Goal: Answer question/provide support

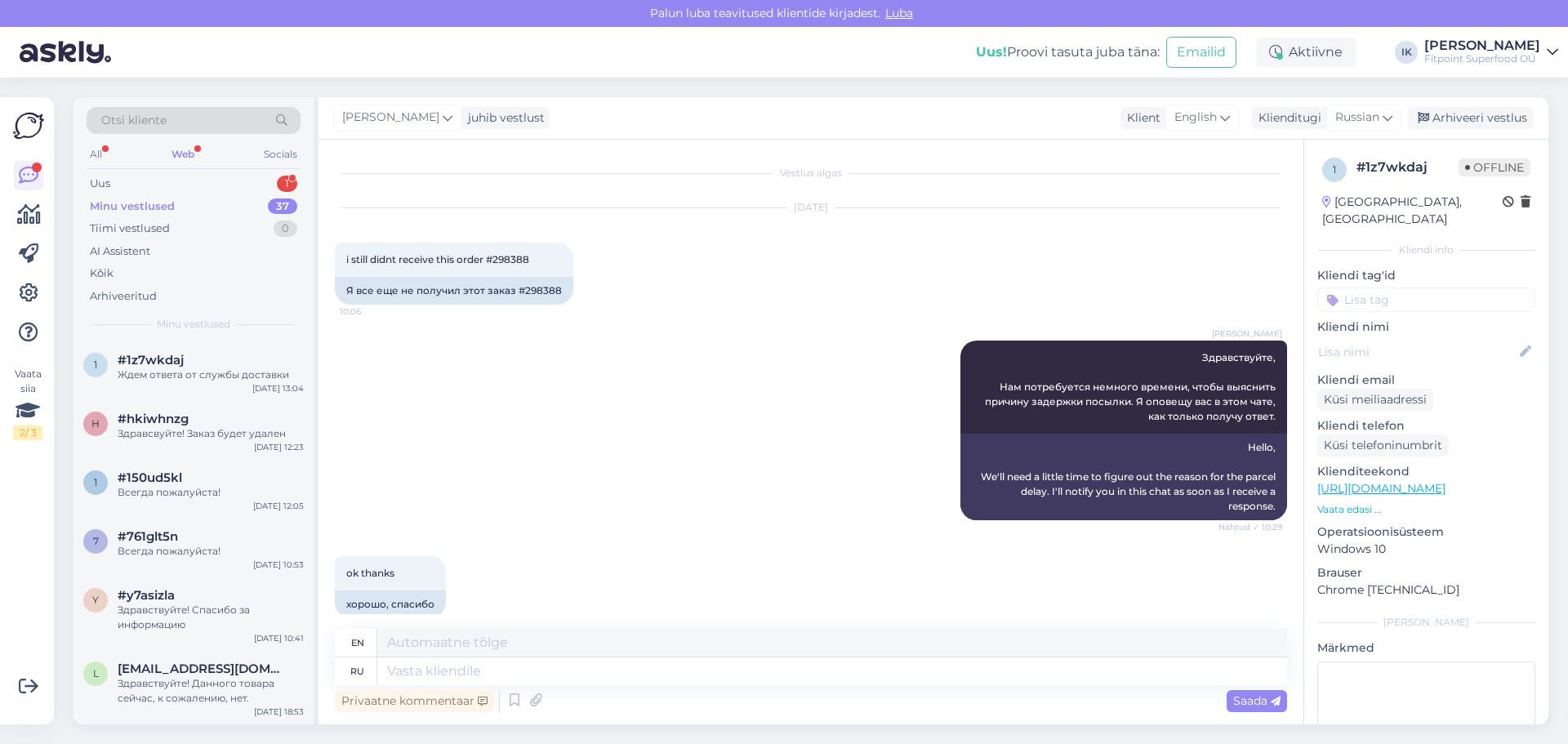
scroll to position [2114, 0]
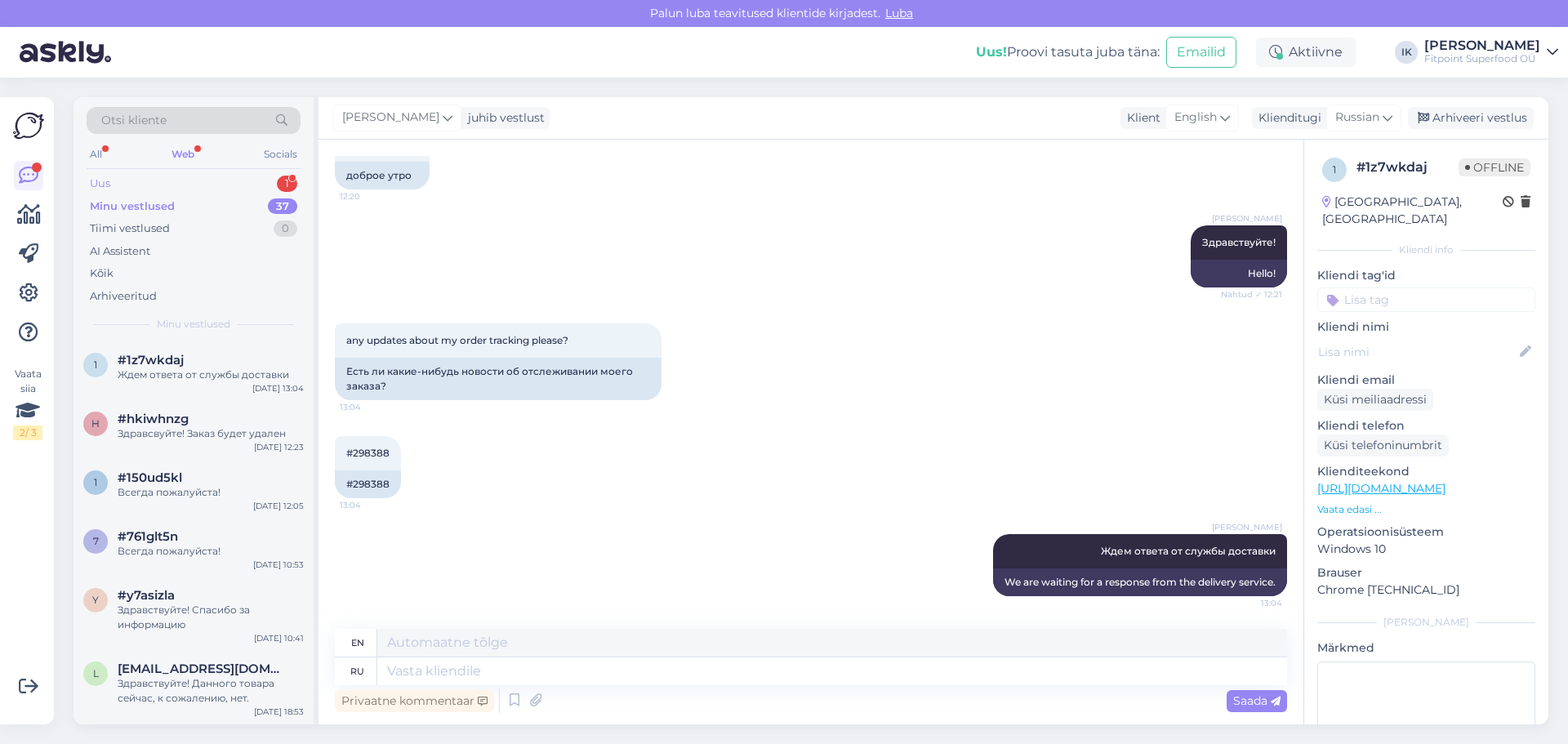
click at [256, 178] on div "Uus 1" at bounding box center [193, 183] width 214 height 22
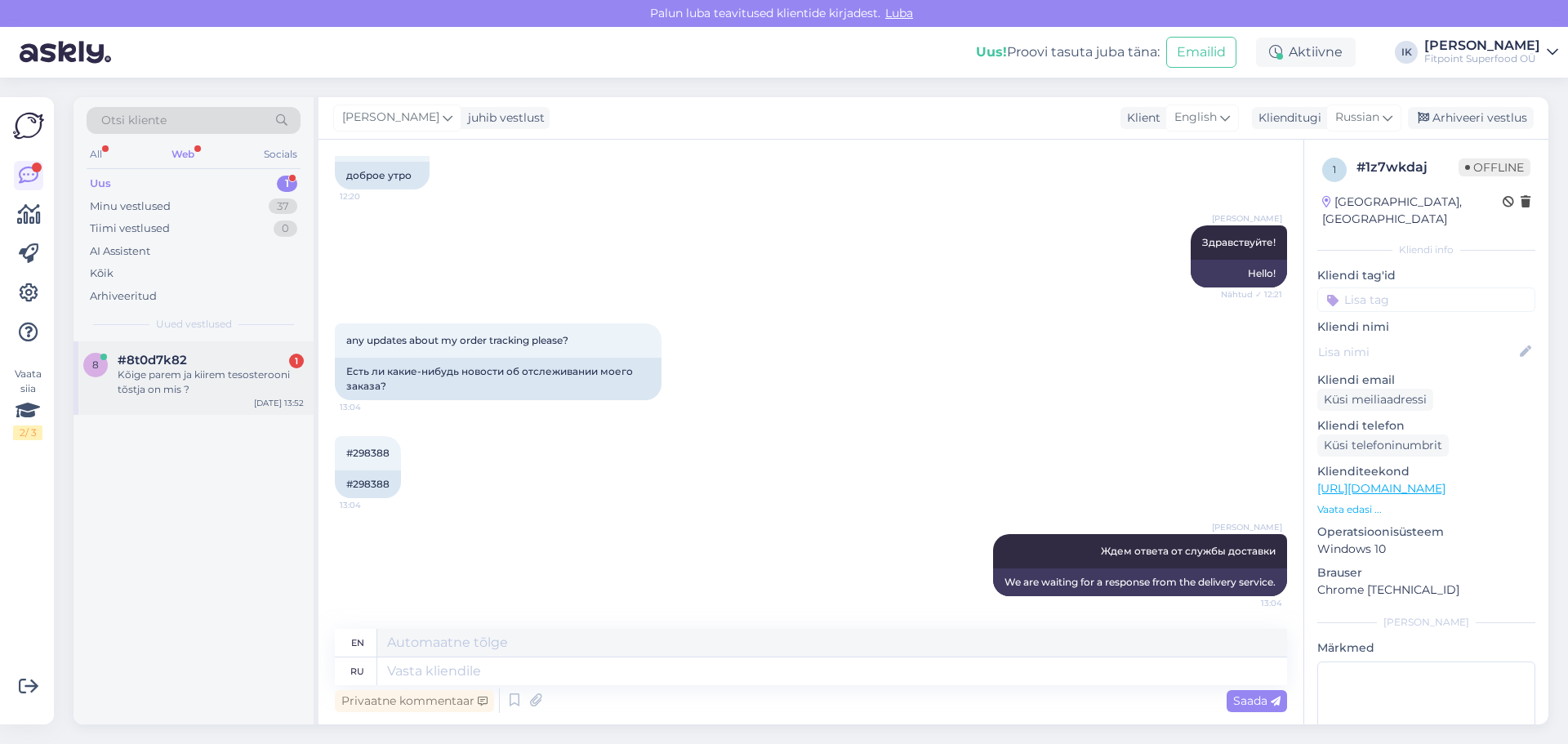
click at [222, 395] on div "Kõige parem ja kiirem tesosterooni tõstja on mis ?" at bounding box center [211, 382] width 186 height 29
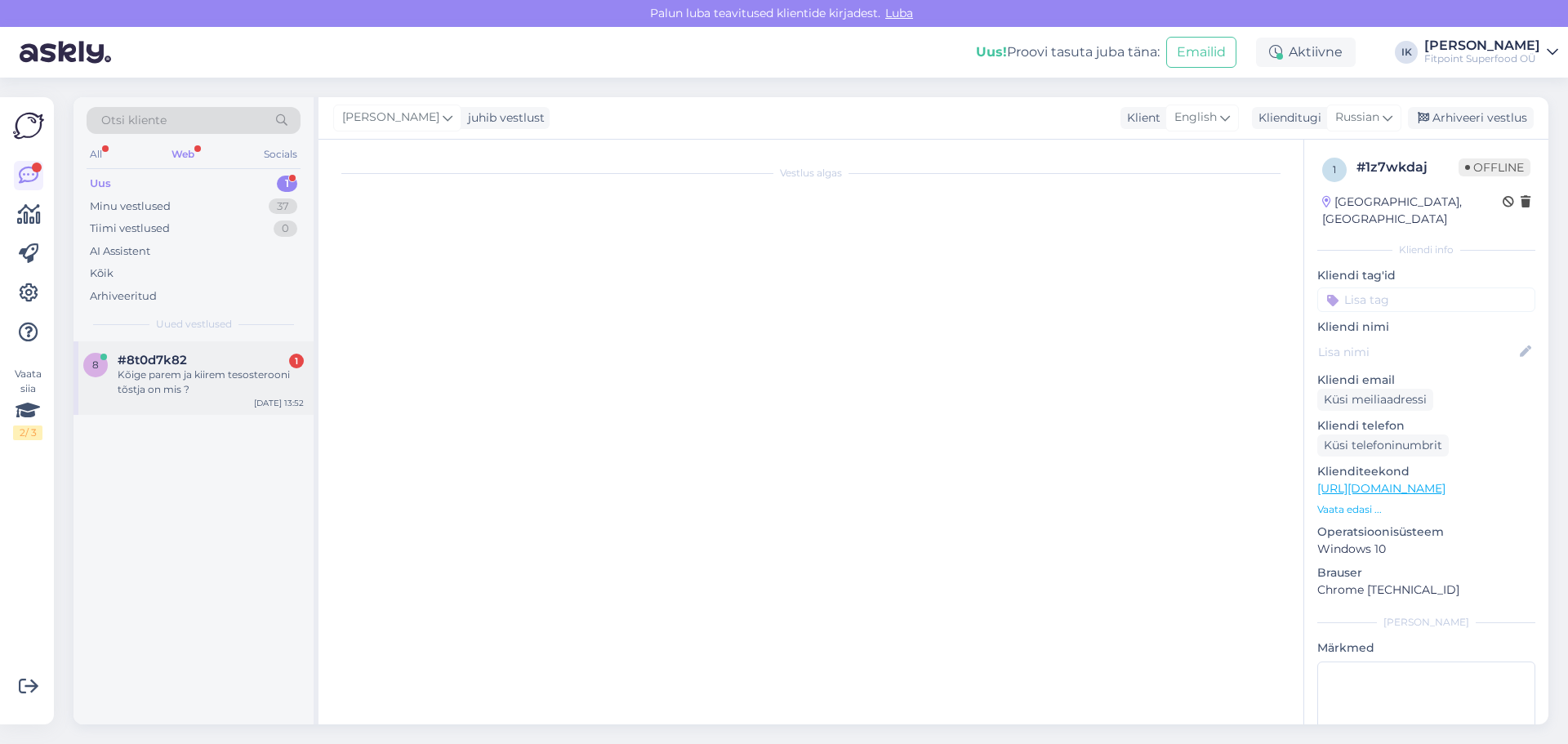
scroll to position [0, 0]
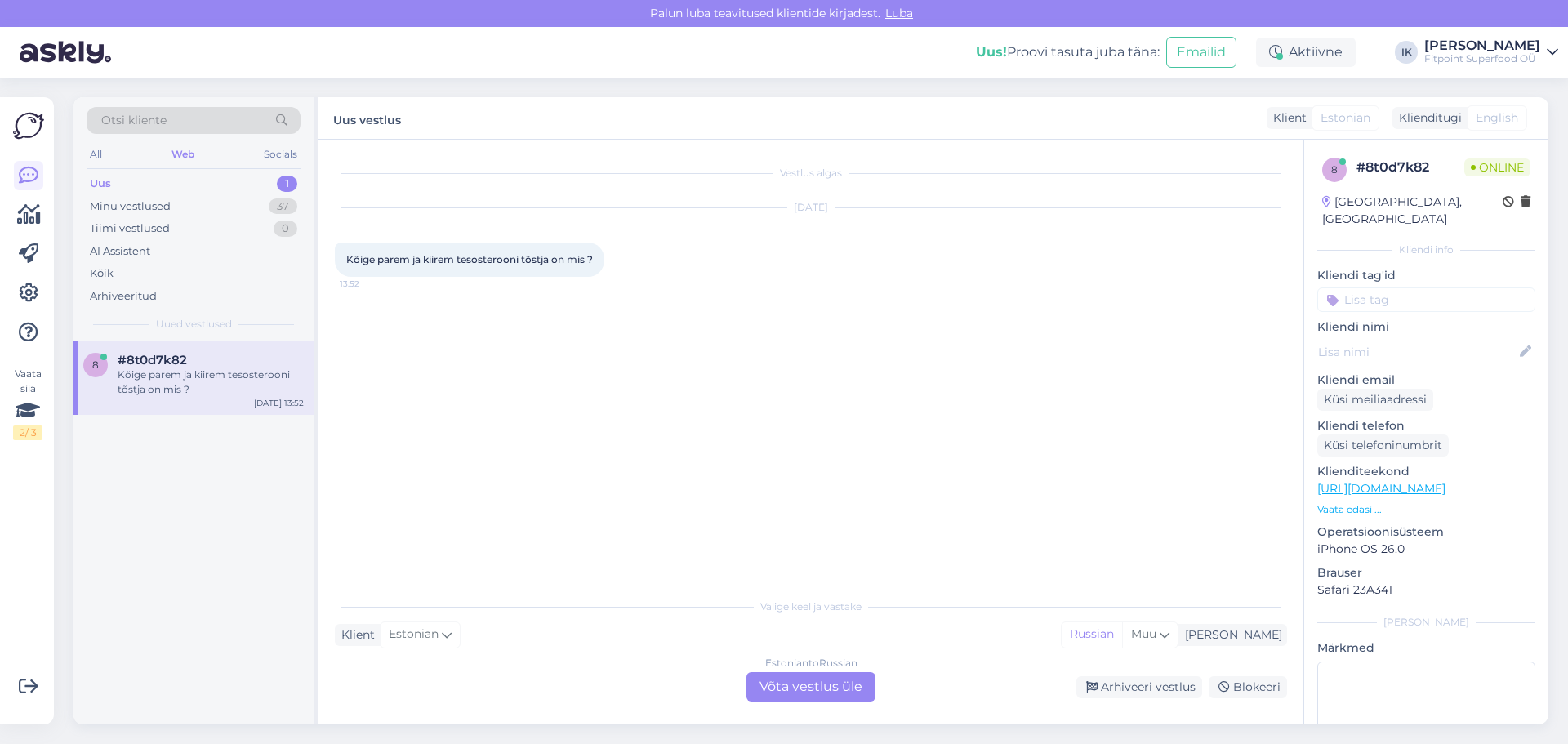
click at [831, 690] on div "Estonian to Russian Võta vestlus üle" at bounding box center [810, 686] width 129 height 29
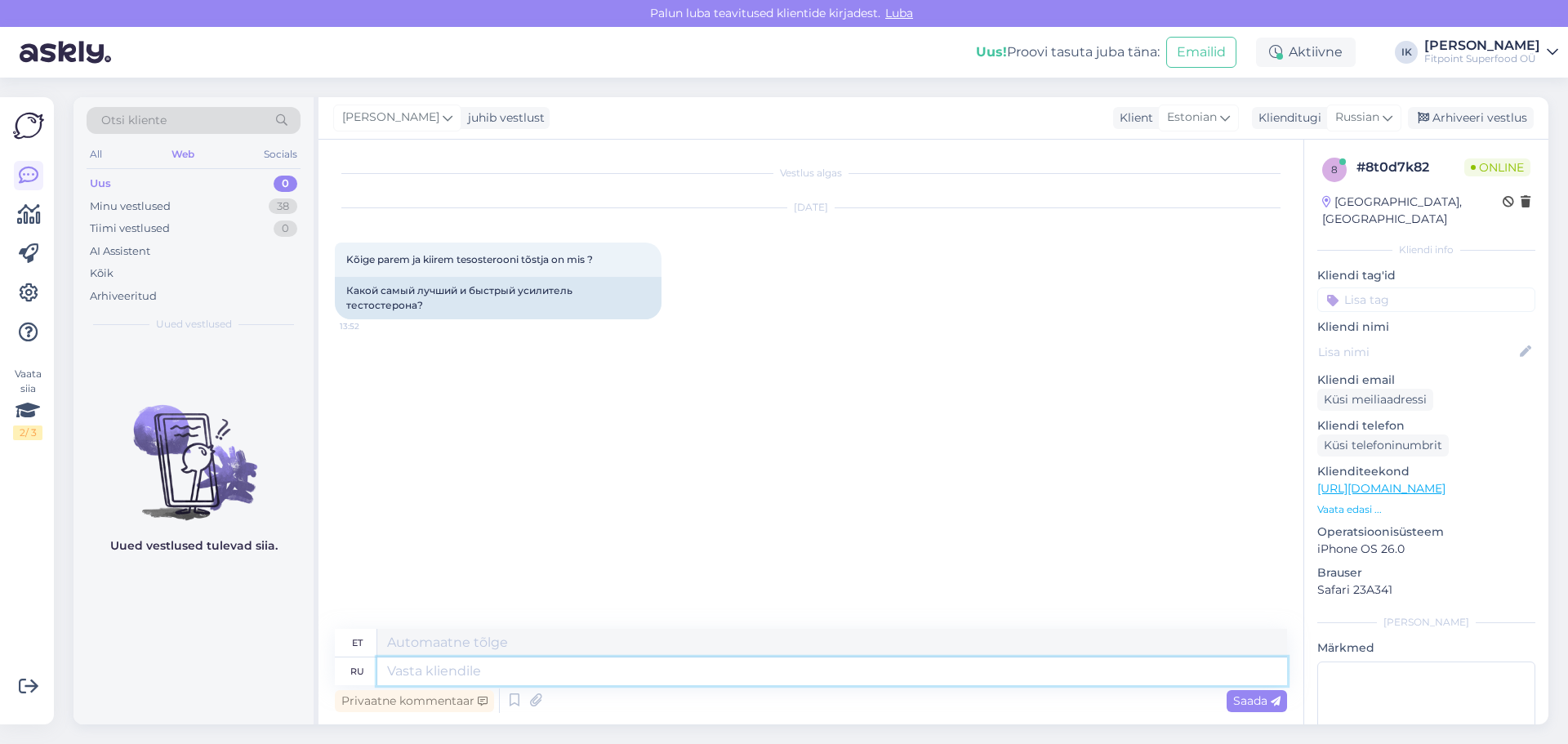
click at [579, 678] on textarea at bounding box center [832, 671] width 910 height 27
type textarea "p"
type textarea "з"
type textarea "Здравствйте!"
type textarea "Tere!"
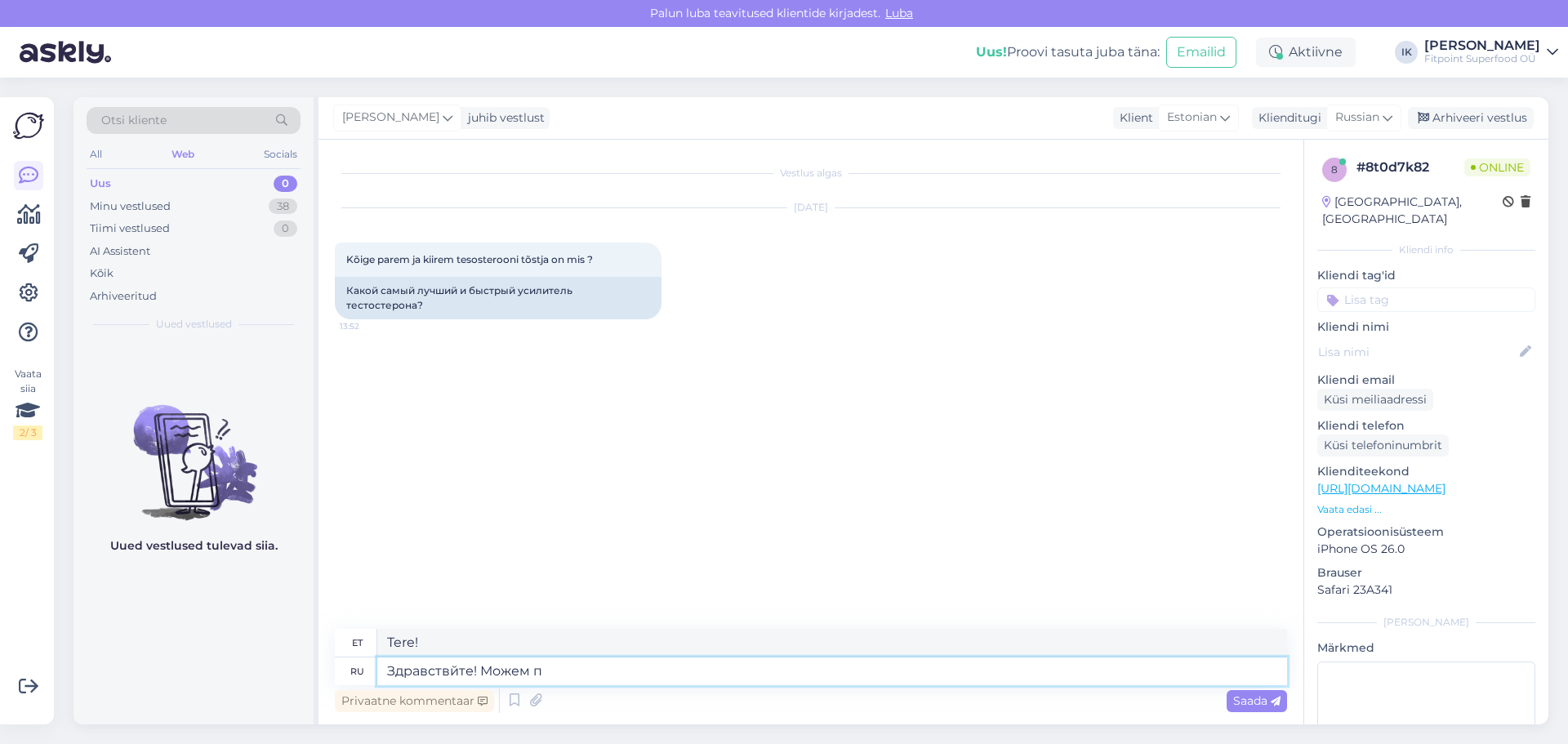
type textarea "Здравствйте! Можем пр"
type textarea "Tere! Me saame."
type textarea "Здравствйте! Можем предложить не"
type textarea "Tere! Saame pakkuda"
type textarea "Здравствйте! Можем предложить несколько вар"
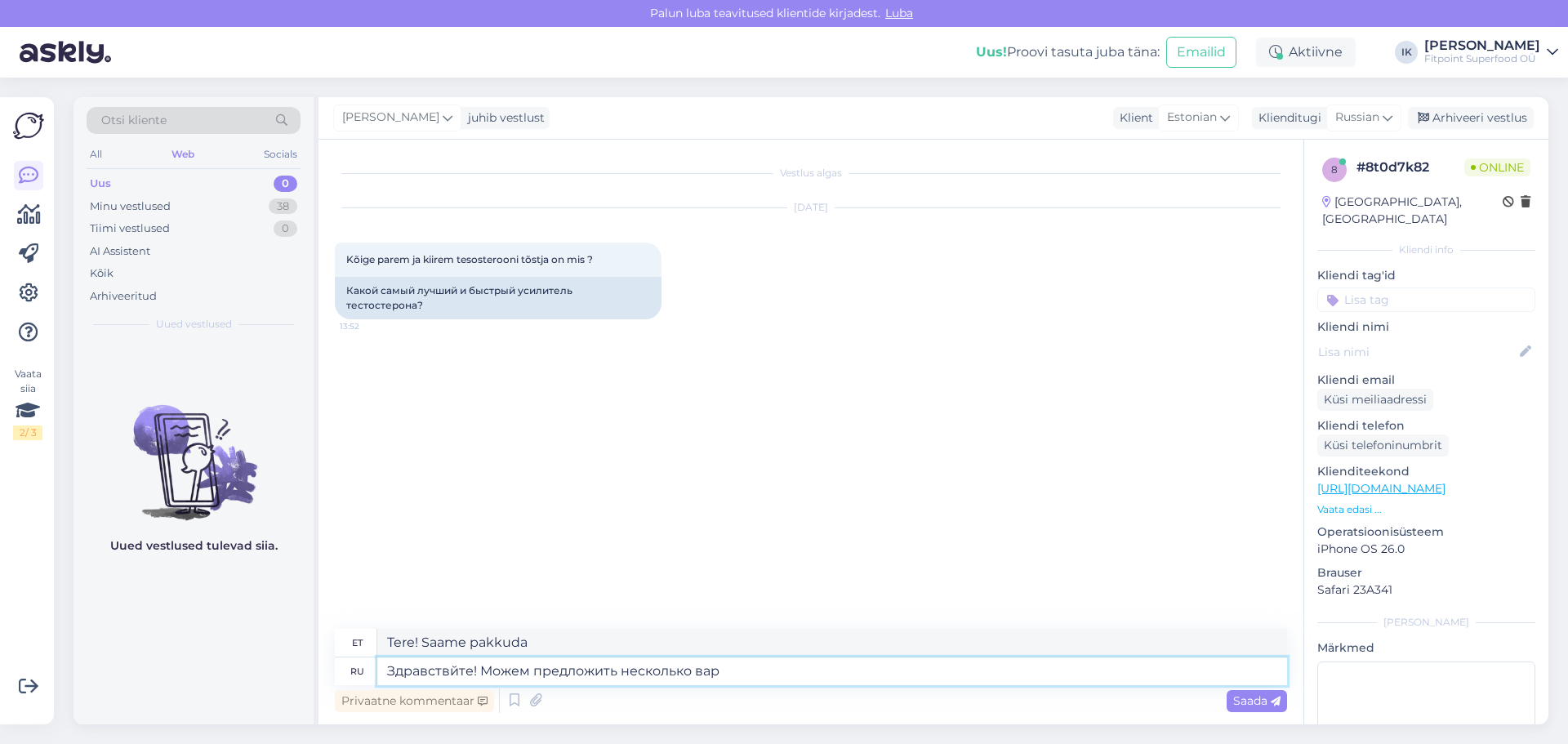
type textarea "Tere! Meil ​​on pakkuda mitu"
type textarea "Здравствйте! Можем предложить несколько вариантов"
type textarea "Tere! Pakume mitmeid võimalusi."
type textarea "Здравствйте! Можем предложить несколько вариантов -"
type textarea "Tere! Pakume mitmeid võimalusi -"
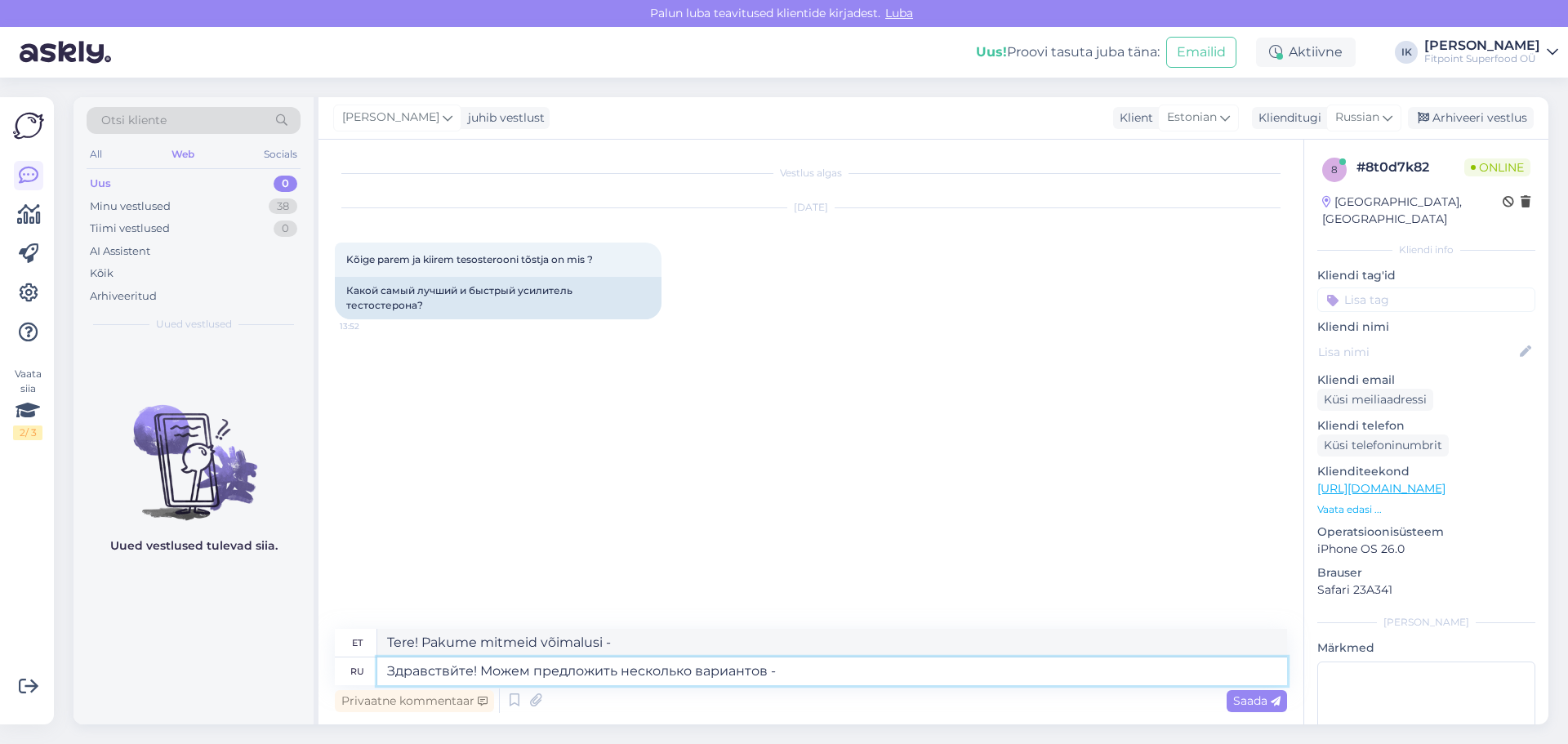
paste textarea "[URL][DOMAIN_NAME]"
type textarea "Здравствйте! Можем предложить несколько вариантов - [URL][DOMAIN_NAME]"
type textarea "Tere! Meil ​​on mitu valikut saadaval - [URL][DOMAIN_NAME]"
paste textarea "[URL][DOMAIN_NAME]"
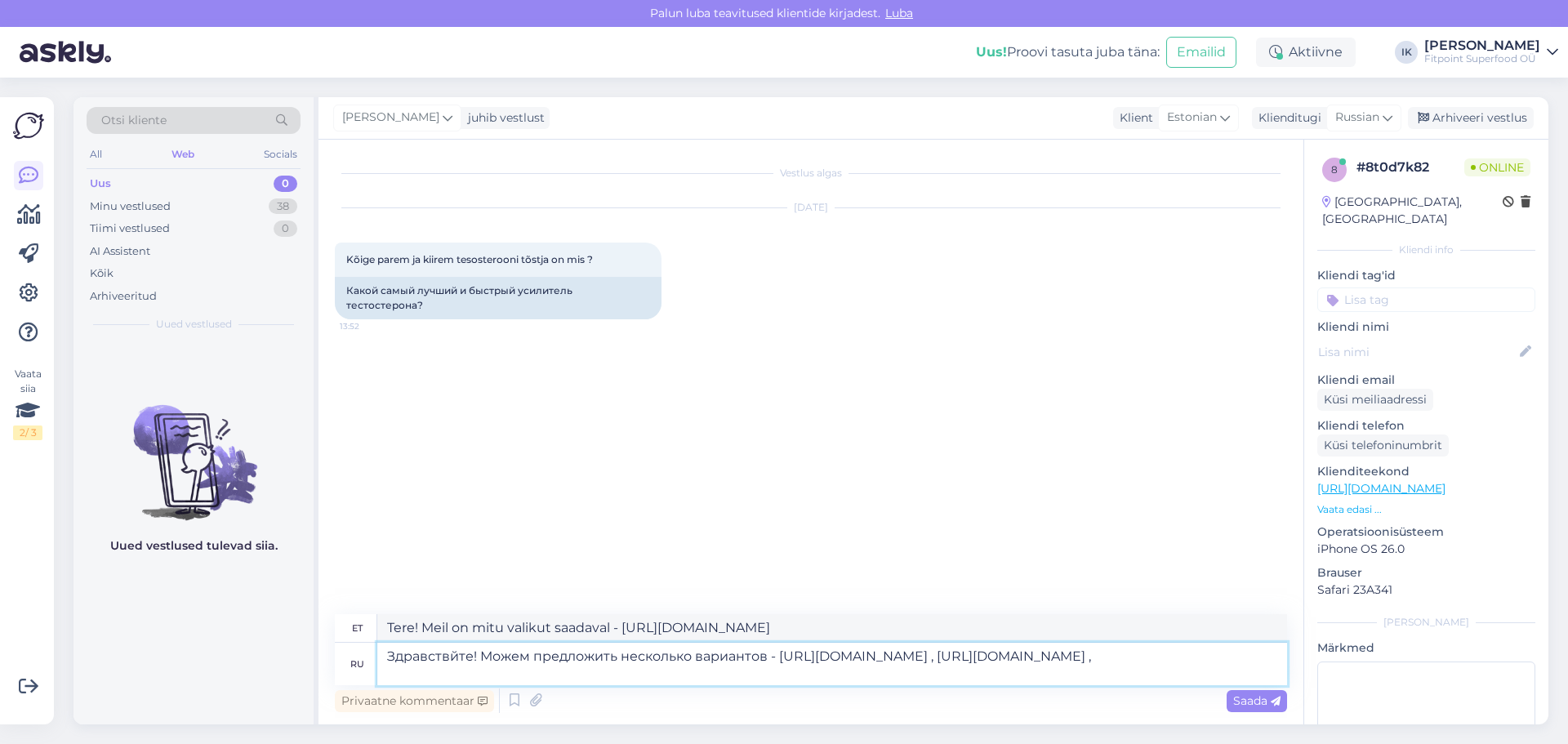
type textarea "Здравствйте! Можем предложить несколько вариантов - [URL][DOMAIN_NAME] , [URL][…"
type textarea "Tere! Pakume mitmeid variante - [URL][DOMAIN_NAME] , [URL][DOMAIN_NAME] ,"
paste textarea "[URL][DOMAIN_NAME]"
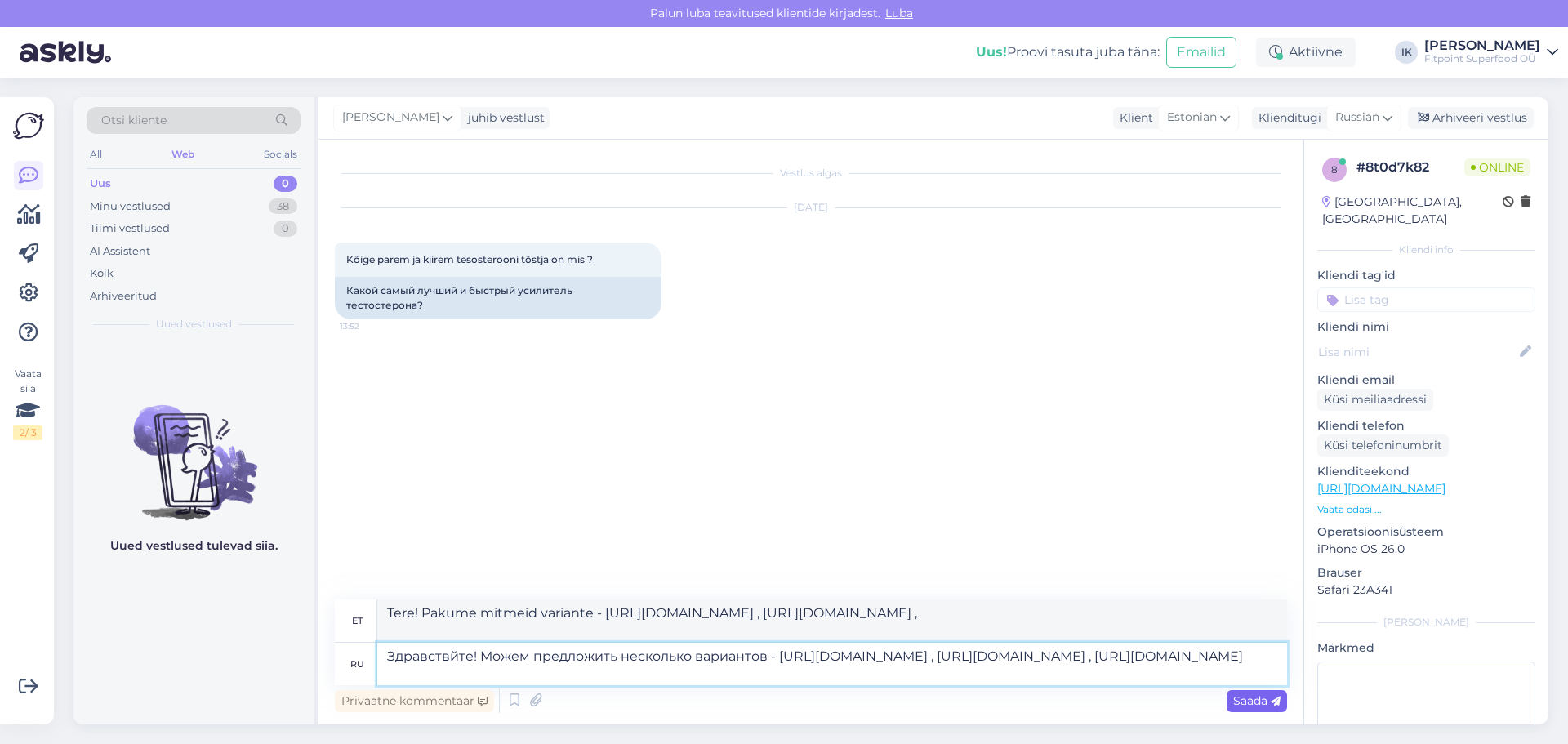
type textarea "Здравствйте! Можем предложить несколько вариантов - [URL][DOMAIN_NAME] , [URL][…"
click at [1253, 697] on span "Saada" at bounding box center [1257, 700] width 48 height 15
type textarea "Tere! Meil ​​on mitu valikut: [URL][DOMAIN_NAME] , [URL][DOMAIN_NAME] , [URL][D…"
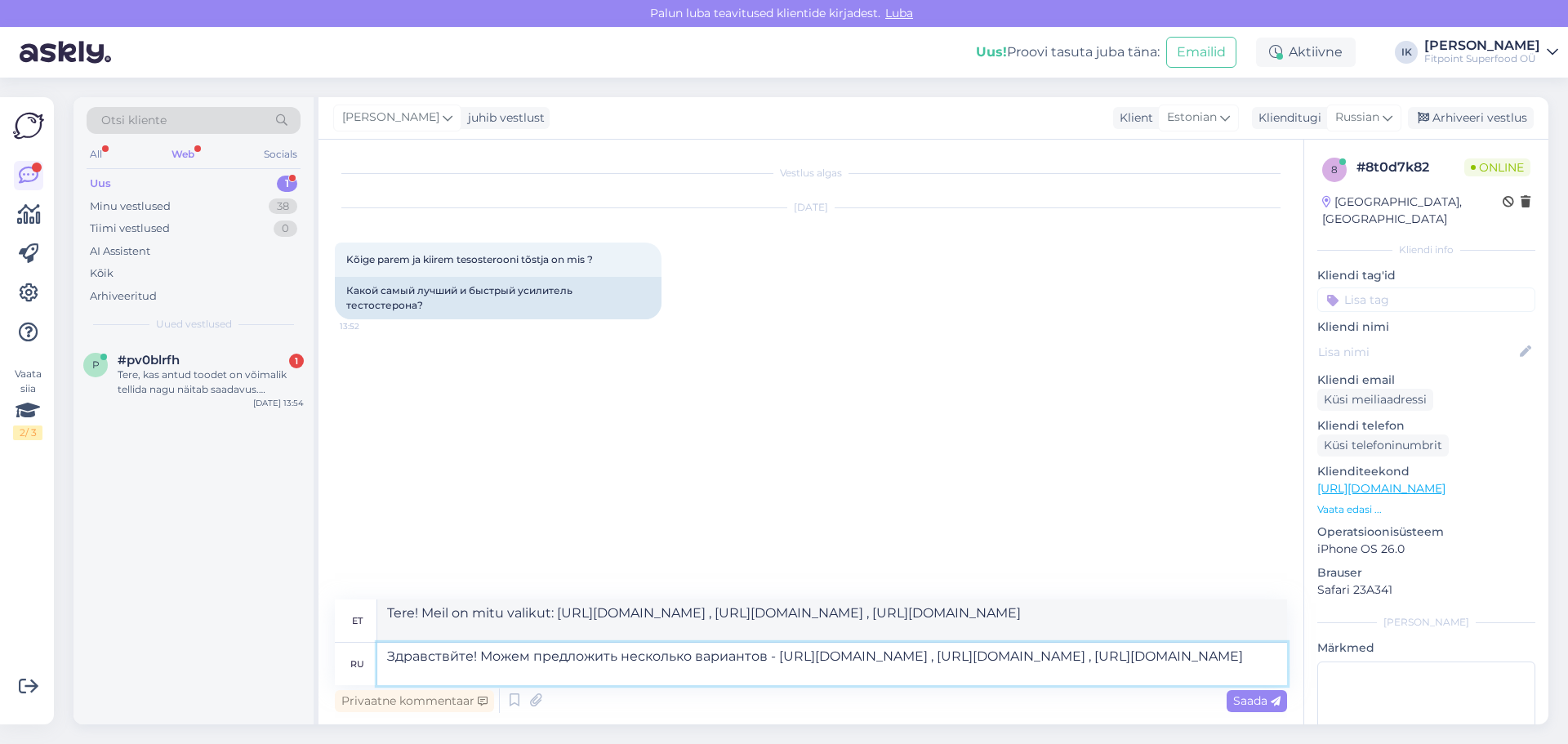
click at [1279, 670] on textarea "Здравствйте! Можем предложить несколько вариантов - [URL][DOMAIN_NAME] , [URL][…" at bounding box center [832, 664] width 910 height 43
click at [1260, 704] on span "Saada" at bounding box center [1257, 700] width 48 height 15
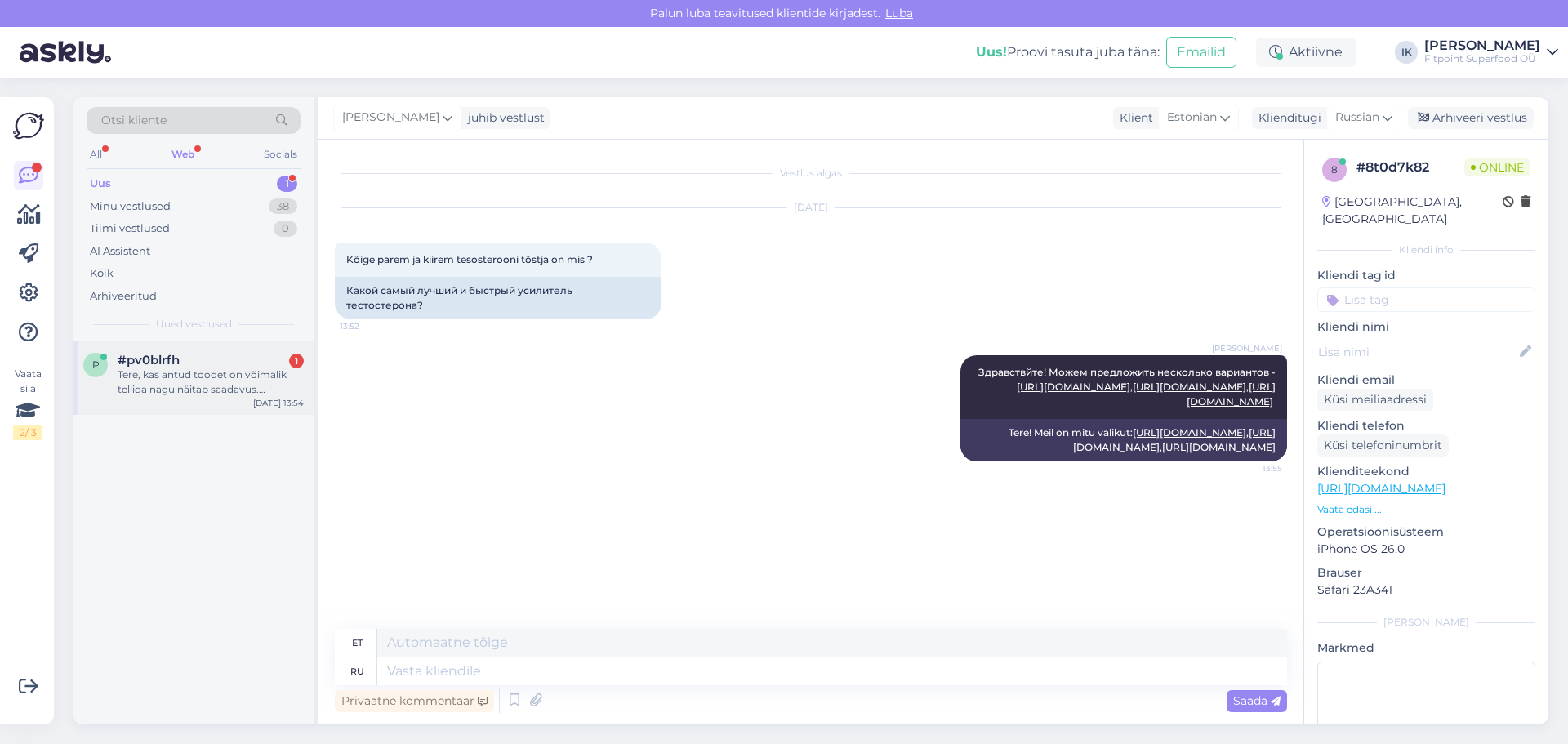
click at [188, 370] on div "Tere, kas antud toodet on võimalik tellida nagu näitab saadavus. [PERSON_NAME] …" at bounding box center [211, 382] width 186 height 29
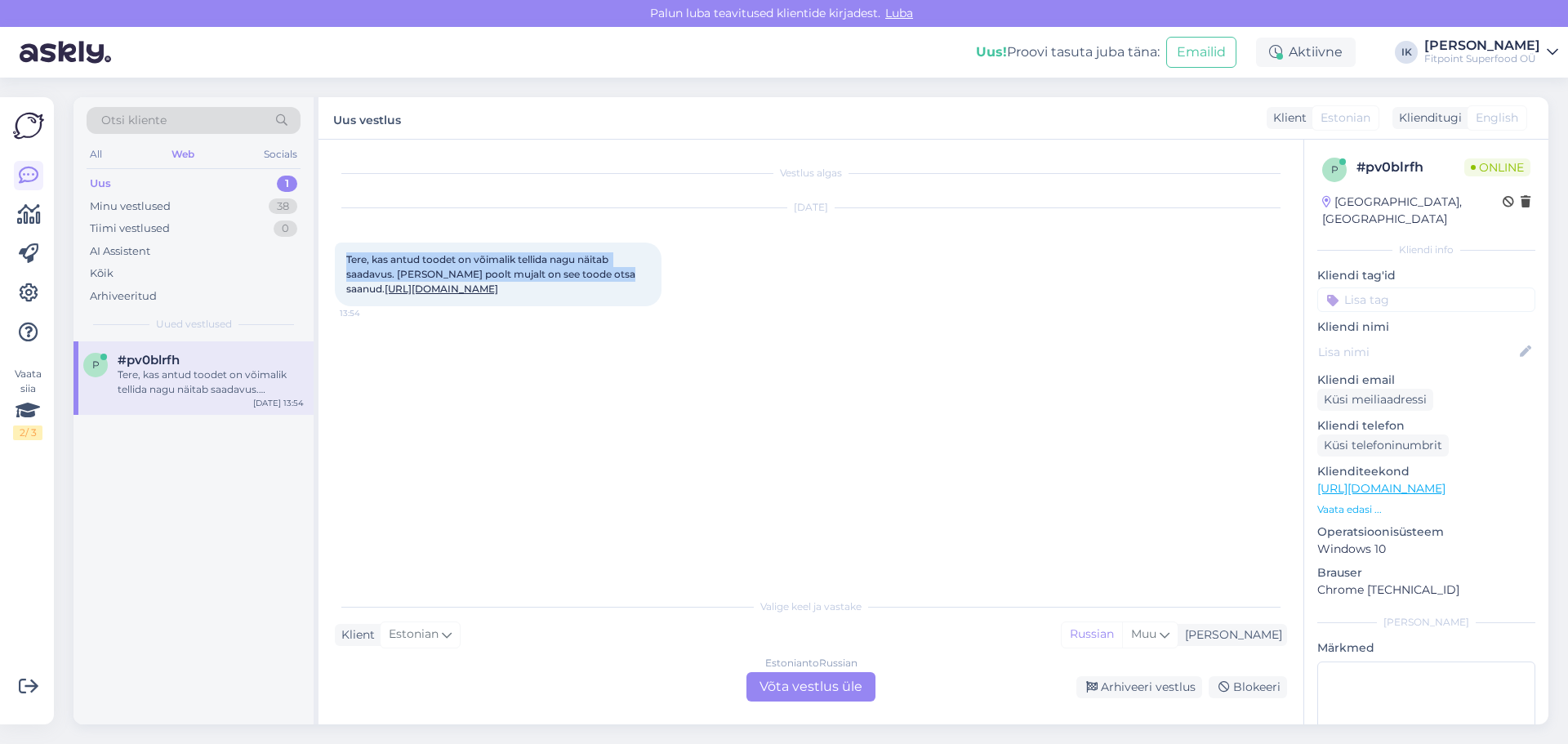
drag, startPoint x: 615, startPoint y: 276, endPoint x: 343, endPoint y: 255, distance: 272.8
click at [343, 255] on div "Tere, kas antud toodet on võimalik tellida nagu näitab saadavus. [PERSON_NAME] …" at bounding box center [497, 274] width 327 height 63
copy span "Tere, kas antud toodet on võimalik tellida nagu näitab saadavus. [PERSON_NAME] …"
click at [773, 682] on div "Estonian to Russian Võta vestlus üle" at bounding box center [810, 686] width 129 height 29
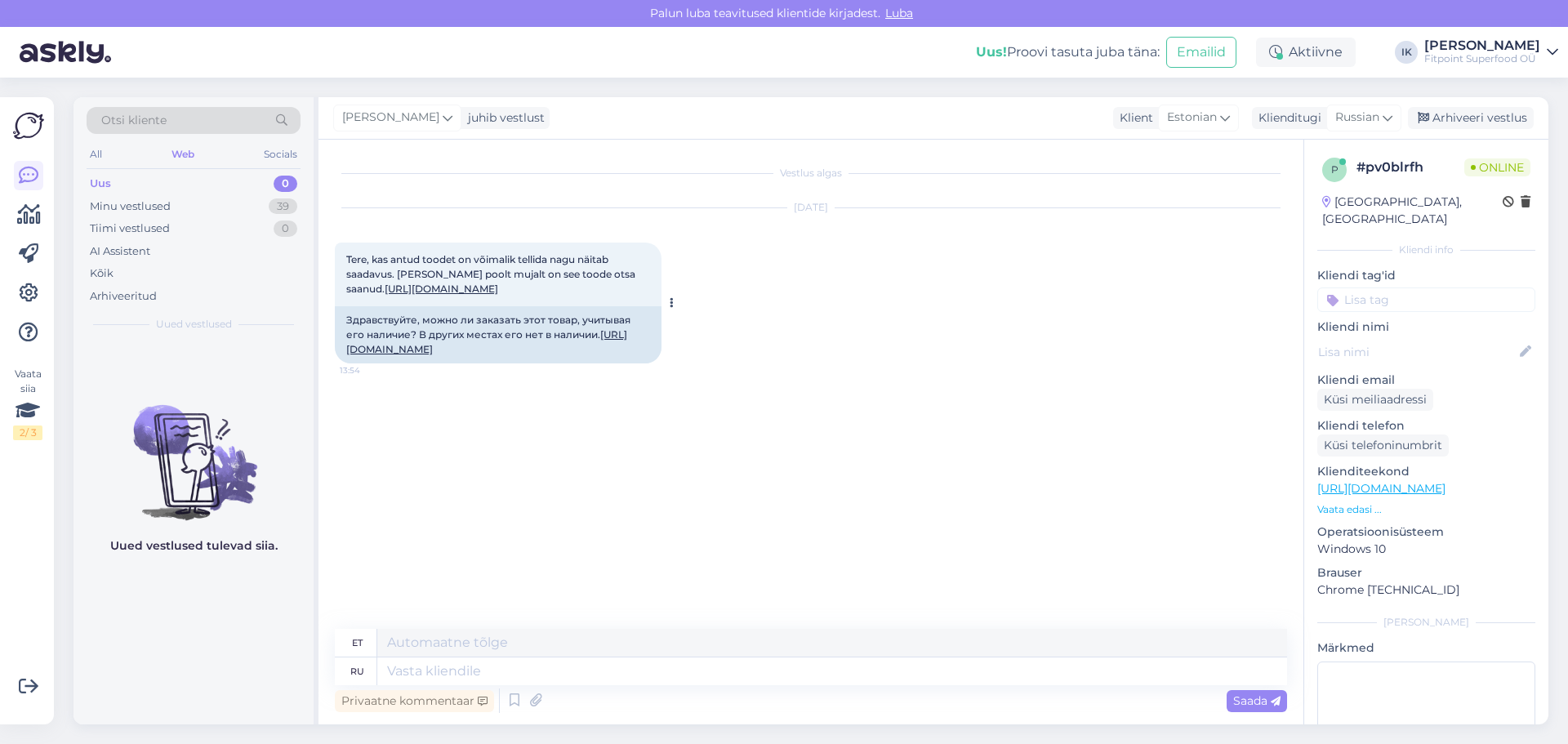
click at [456, 355] on link "[URL][DOMAIN_NAME]" at bounding box center [487, 342] width 281 height 27
click at [422, 662] on textarea at bounding box center [832, 671] width 910 height 27
type textarea "Здравствуйте!"
type textarea "Tere!"
type textarea "Здравствуйте! этот т"
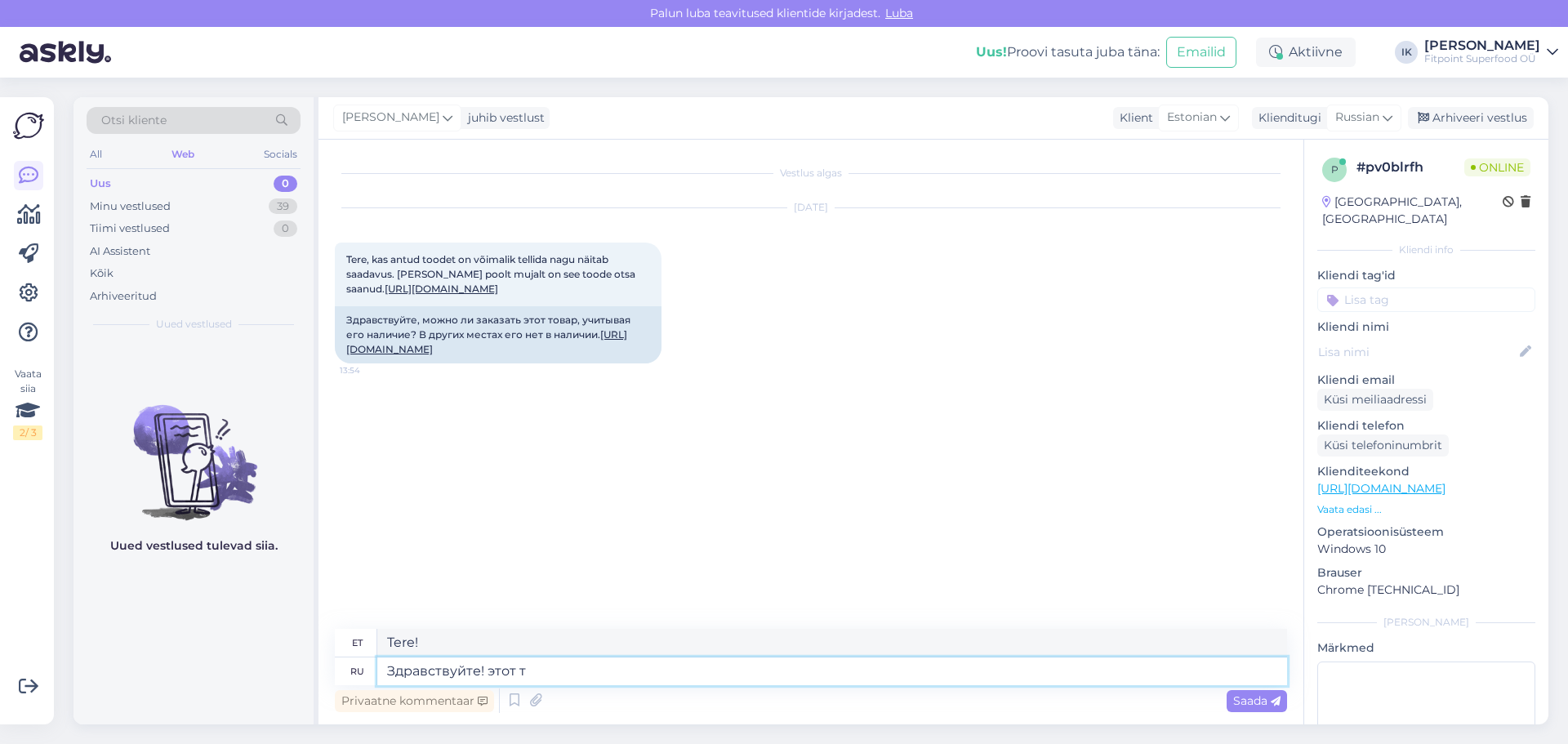
type textarea "Tere! See üks"
type textarea "Здравствуйте! этот товар [PERSON_NAME]"
type textarea "Tere! See toode"
type textarea "Здравствуйте! этот товар в [PERSON_NAME]"
type textarea "Tere! See toode on saadaval"
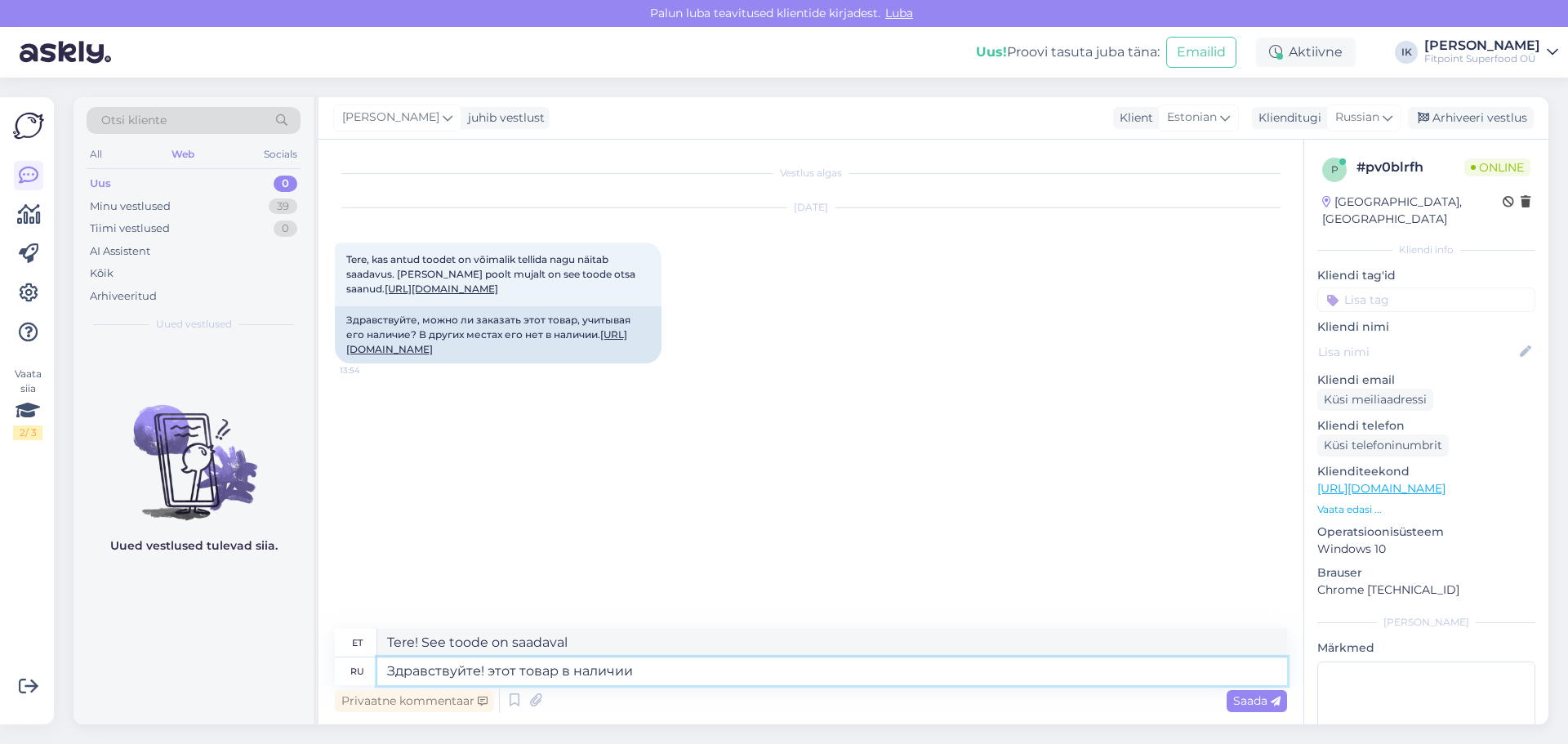
type textarea "Здравствуйте! этот товар в наличии"
type textarea "Tere! See toode on laos olemas."
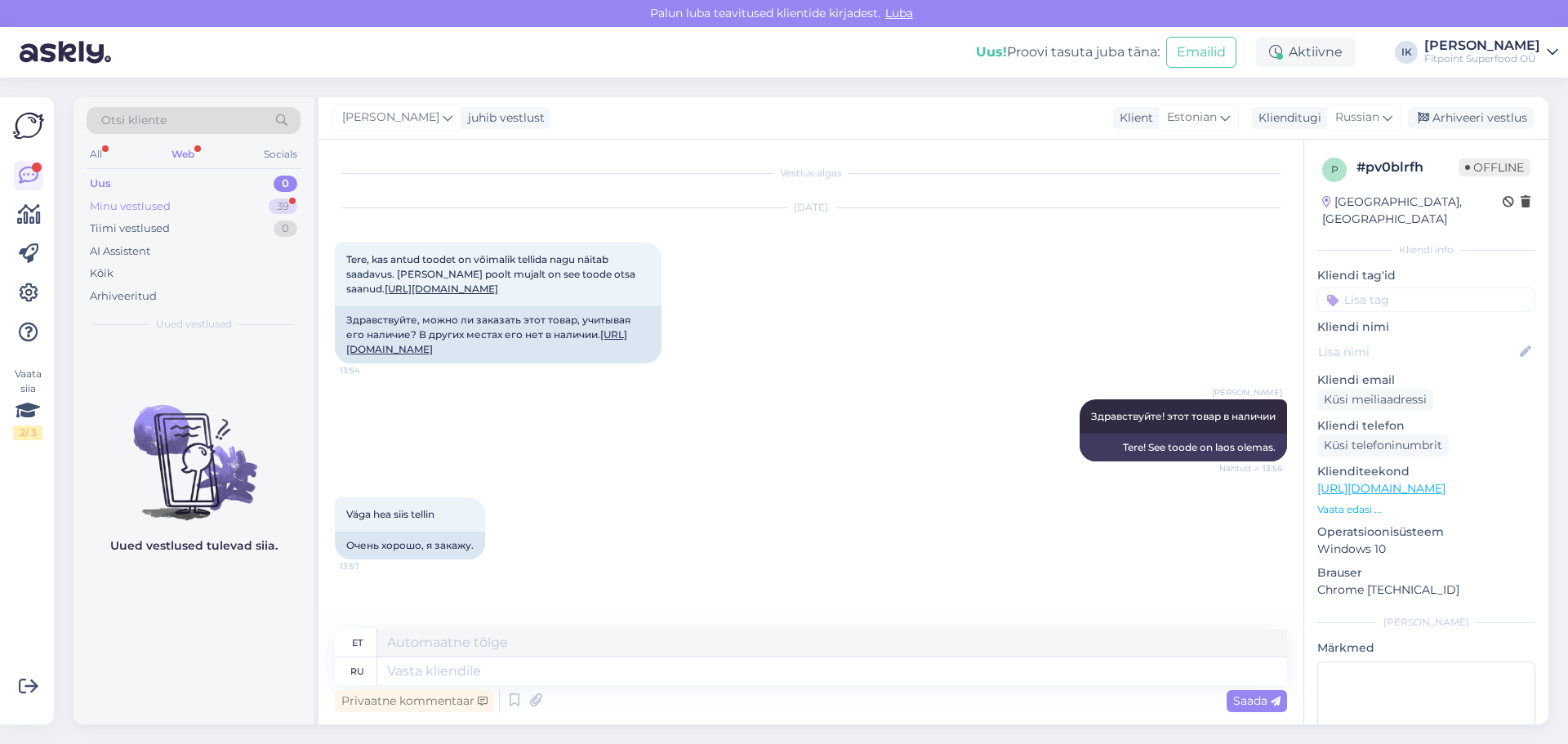
click at [123, 211] on div "Minu vestlused" at bounding box center [130, 207] width 81 height 17
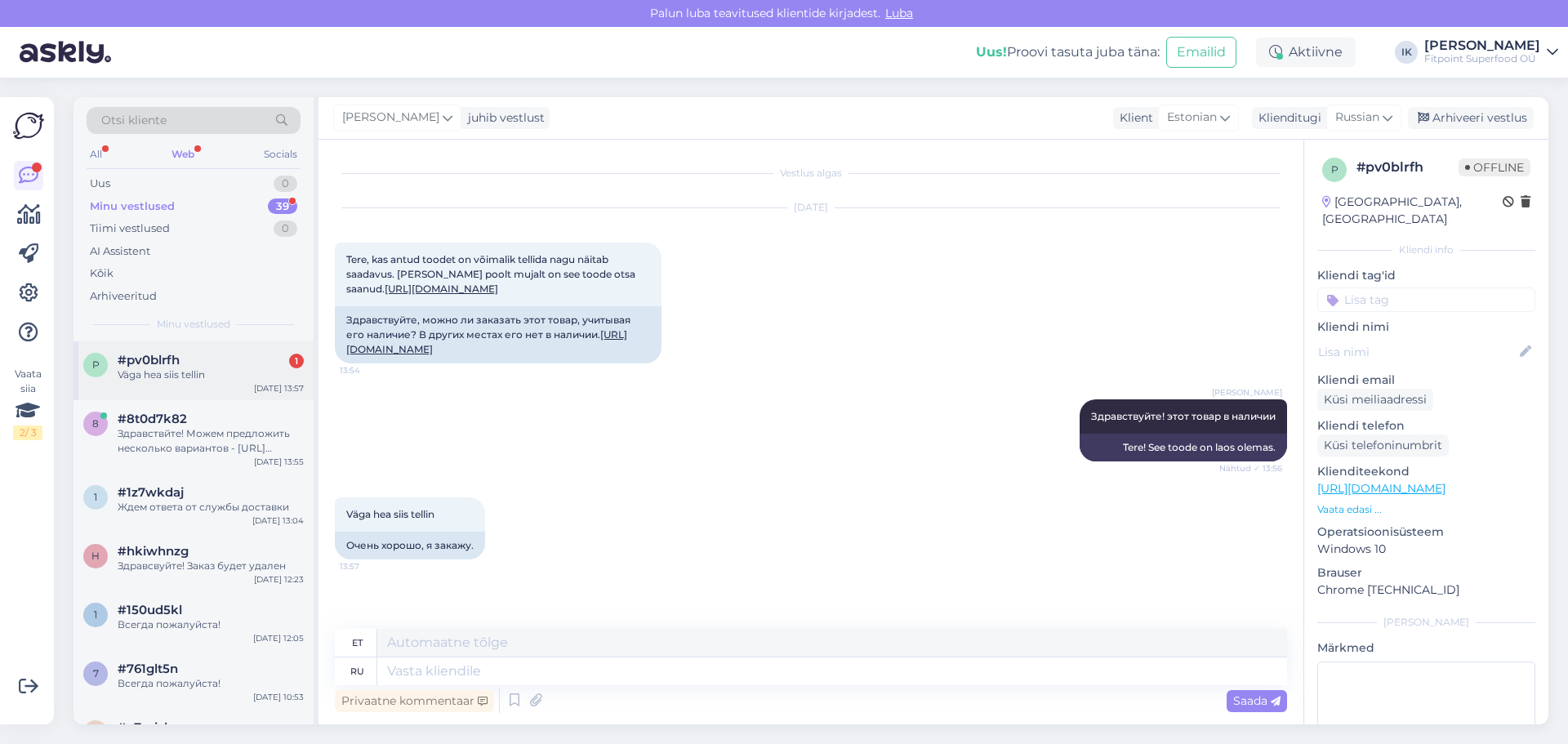
click at [178, 365] on span "#pv0blrfh" at bounding box center [149, 360] width 62 height 15
